Goal: Find contact information: Find contact information

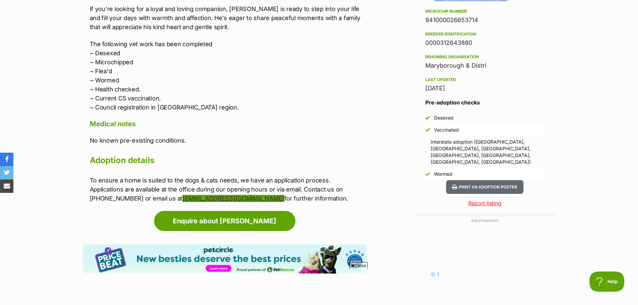
drag, startPoint x: 249, startPoint y: 190, endPoint x: 142, endPoint y: 187, distance: 107.2
click at [142, 187] on p "To ensure a home is suited to the dogs & cats needs, we have an application pro…" at bounding box center [228, 189] width 277 height 27
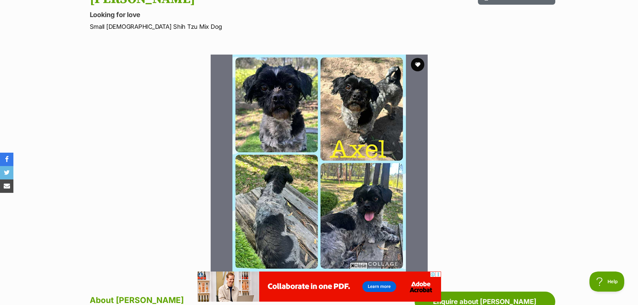
scroll to position [67, 0]
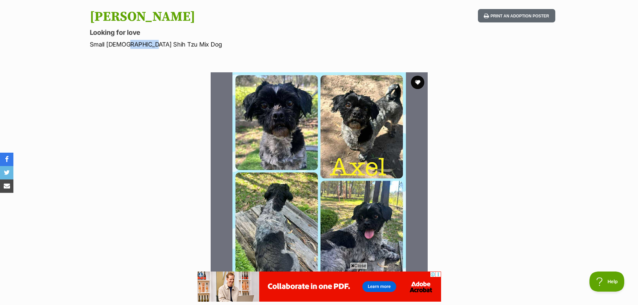
drag, startPoint x: 122, startPoint y: 44, endPoint x: 146, endPoint y: 43, distance: 24.1
click at [146, 43] on p "Small [DEMOGRAPHIC_DATA] Shih Tzu Mix Dog" at bounding box center [231, 44] width 283 height 9
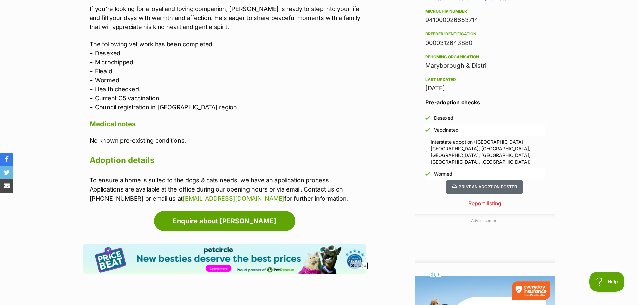
scroll to position [0, 0]
